Goal: Task Accomplishment & Management: Use online tool/utility

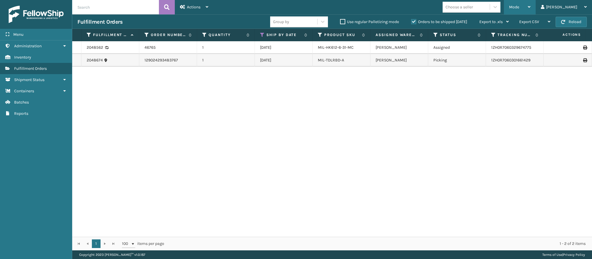
click at [530, 4] on div "Mode" at bounding box center [519, 7] width 21 height 14
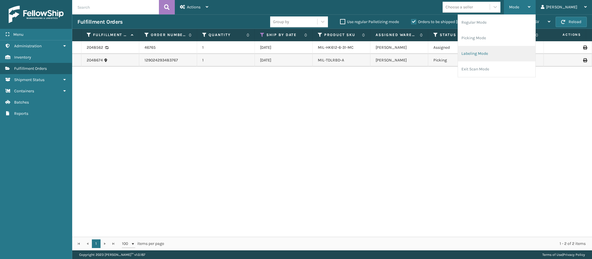
click at [507, 55] on li "Labeling Mode" at bounding box center [496, 54] width 77 height 16
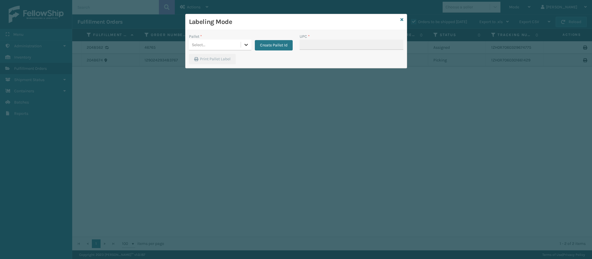
click at [244, 48] on div at bounding box center [246, 45] width 10 height 10
click at [279, 44] on button "Create Pallet Id" at bounding box center [274, 45] width 38 height 10
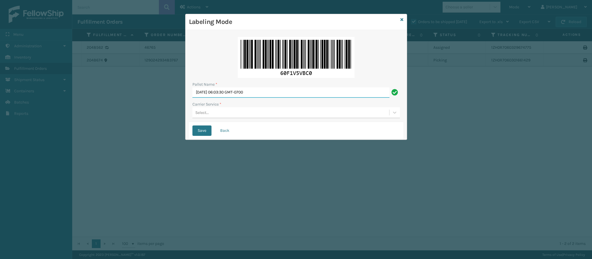
click at [259, 91] on input "[DATE] 06:03:30 GMT-0700" at bounding box center [290, 92] width 197 height 10
type input "FedEx Ground T561893"
click at [192, 126] on button "Save" at bounding box center [201, 131] width 19 height 10
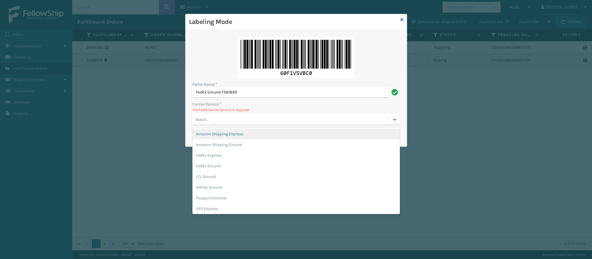
click at [223, 121] on div "Select..." at bounding box center [290, 120] width 197 height 10
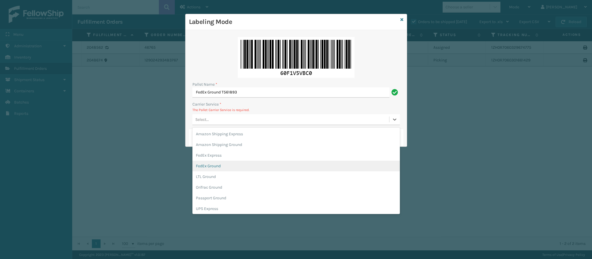
click at [223, 165] on div "FedEx Ground" at bounding box center [295, 166] width 207 height 11
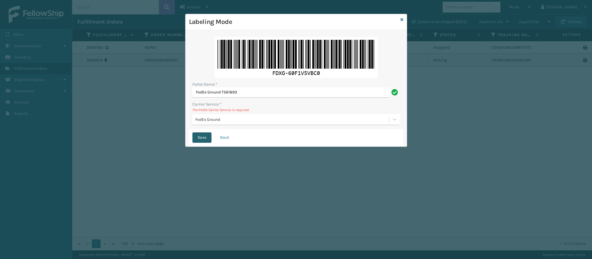
click at [200, 139] on button "Save" at bounding box center [201, 138] width 19 height 10
